Goal: Information Seeking & Learning: Learn about a topic

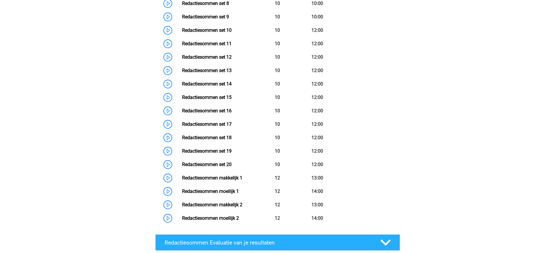
scroll to position [525, 0]
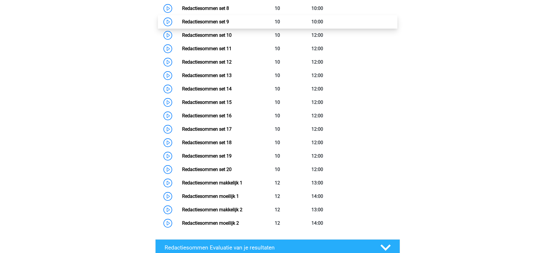
click at [210, 24] on link "Redactiesommen set 9" at bounding box center [205, 22] width 47 height 6
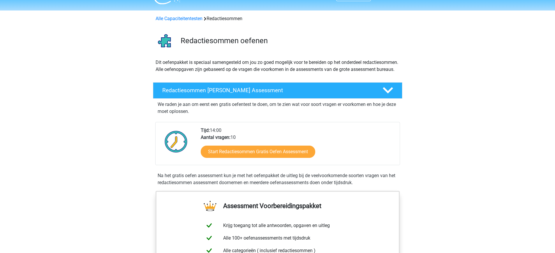
scroll to position [0, 0]
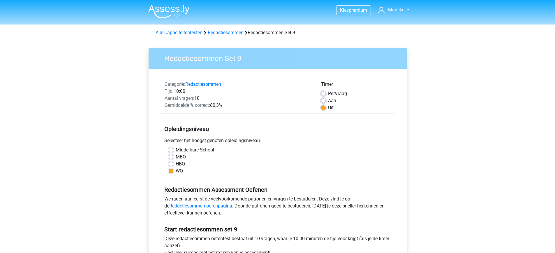
click at [329, 100] on label "Aan" at bounding box center [332, 100] width 8 height 7
click at [326, 100] on input "Aan" at bounding box center [323, 100] width 5 height 6
radio input "true"
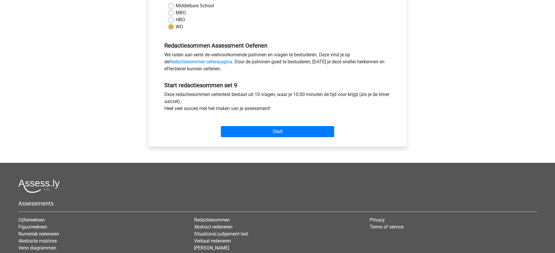
scroll to position [58, 0]
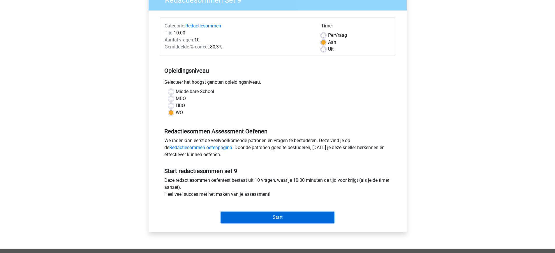
click at [276, 219] on input "Start" at bounding box center [277, 217] width 113 height 11
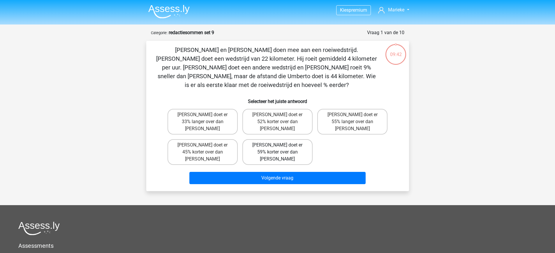
click at [294, 139] on label "Tom doet er 59% korter over dan Umberto" at bounding box center [277, 152] width 70 height 26
click at [281, 145] on input "Tom doet er 59% korter over dan Umberto" at bounding box center [279, 147] width 4 height 4
radio input "true"
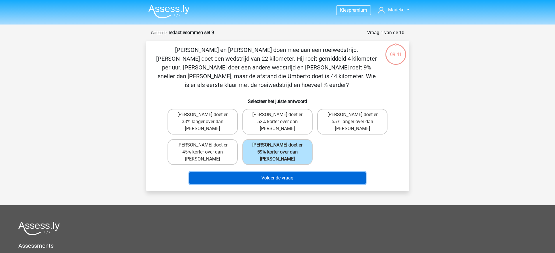
click at [316, 172] on button "Volgende vraag" at bounding box center [277, 178] width 176 height 12
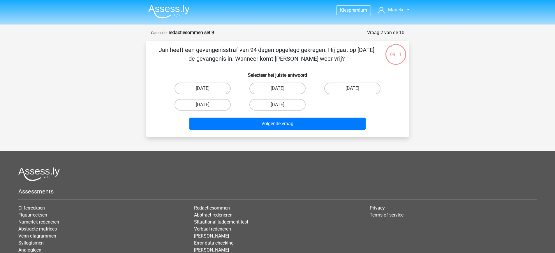
click at [372, 89] on label "23 november" at bounding box center [352, 88] width 56 height 12
click at [356, 89] on input "23 november" at bounding box center [355, 90] width 4 height 4
radio input "true"
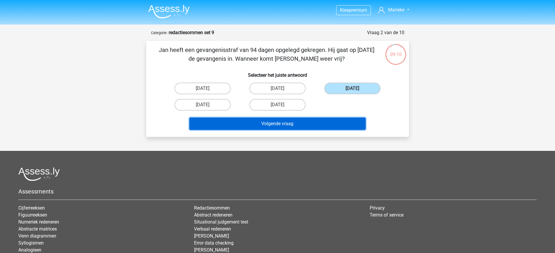
click at [335, 123] on button "Volgende vraag" at bounding box center [277, 123] width 176 height 12
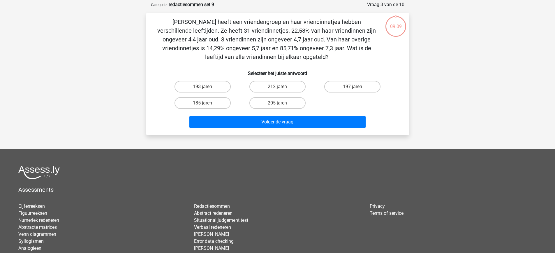
scroll to position [29, 0]
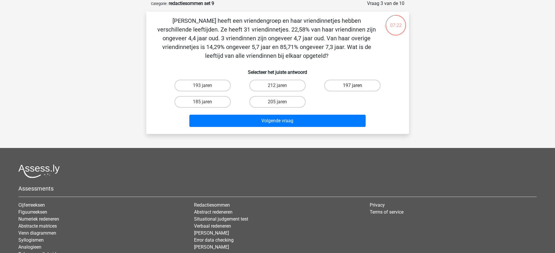
click at [336, 83] on label "197 jaren" at bounding box center [352, 86] width 56 height 12
click at [353, 85] on input "197 jaren" at bounding box center [355, 87] width 4 height 4
radio input "true"
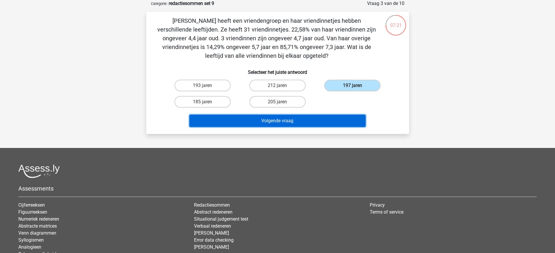
click at [316, 119] on button "Volgende vraag" at bounding box center [277, 121] width 176 height 12
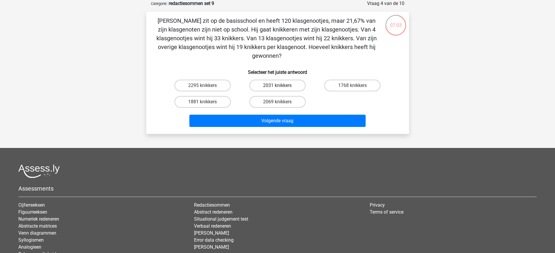
click at [269, 88] on label "2031 knikkers" at bounding box center [277, 86] width 56 height 12
click at [277, 88] on input "2031 knikkers" at bounding box center [279, 87] width 4 height 4
radio input "true"
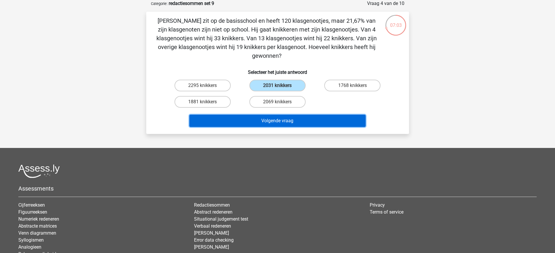
click at [289, 119] on button "Volgende vraag" at bounding box center [277, 121] width 176 height 12
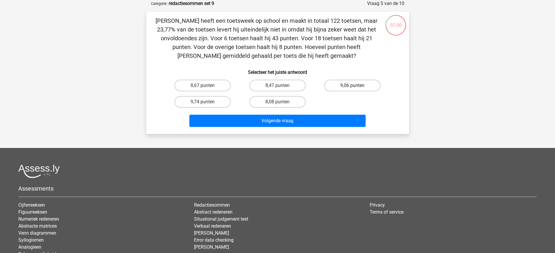
drag, startPoint x: 353, startPoint y: 82, endPoint x: 351, endPoint y: 85, distance: 3.6
click at [352, 83] on label "9,06 punten" at bounding box center [352, 86] width 56 height 12
click at [353, 85] on input "9,06 punten" at bounding box center [355, 87] width 4 height 4
radio input "true"
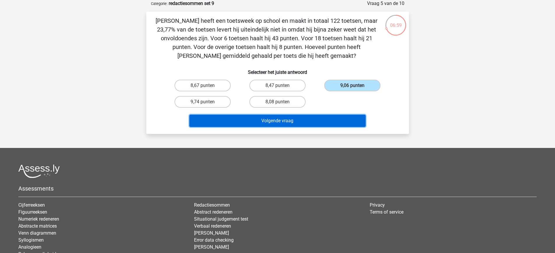
click at [320, 118] on button "Volgende vraag" at bounding box center [277, 121] width 176 height 12
